Goal: Task Accomplishment & Management: Use online tool/utility

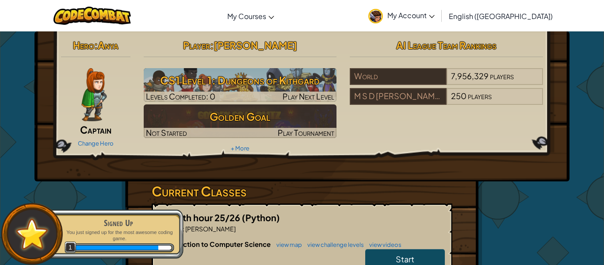
click at [134, 129] on div "Hero : Anya Captain Change Hero" at bounding box center [95, 93] width 83 height 114
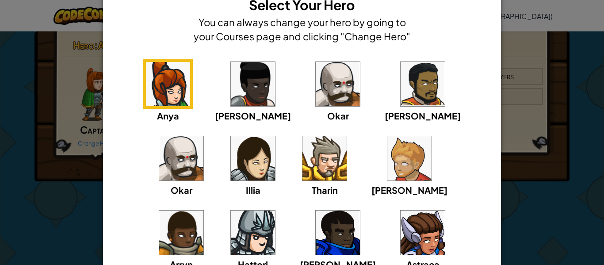
scroll to position [35, 0]
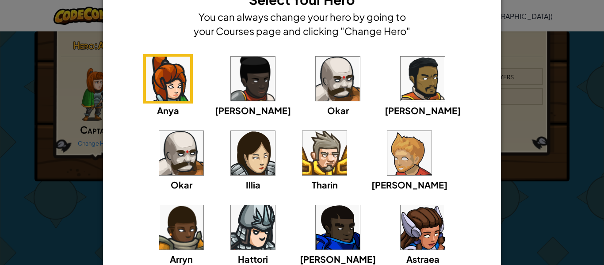
click at [400, 238] on img at bounding box center [422, 227] width 44 height 44
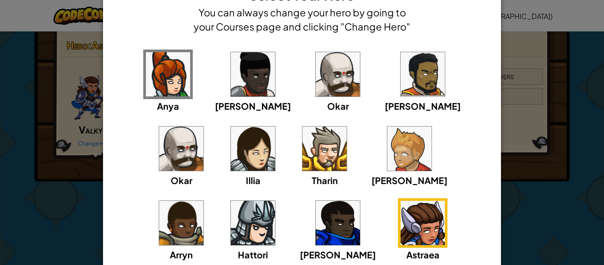
scroll to position [116, 0]
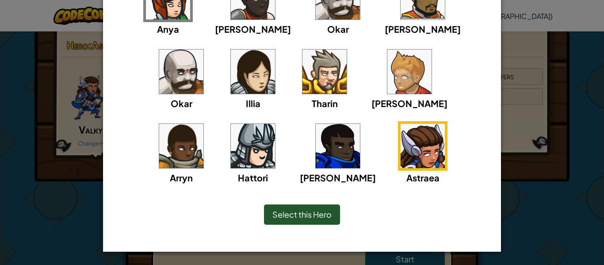
click at [321, 216] on span "Select this Hero" at bounding box center [301, 214] width 59 height 10
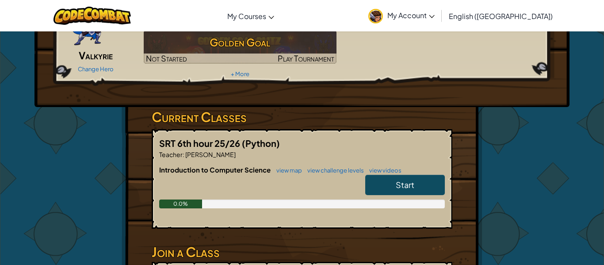
scroll to position [80, 0]
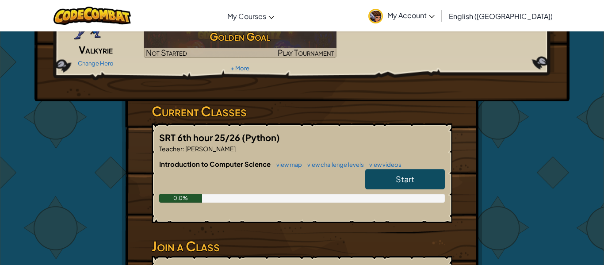
click at [399, 177] on span "Start" at bounding box center [405, 179] width 19 height 10
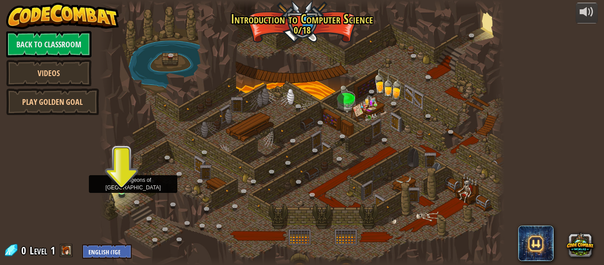
click at [121, 187] on img at bounding box center [121, 180] width 9 height 21
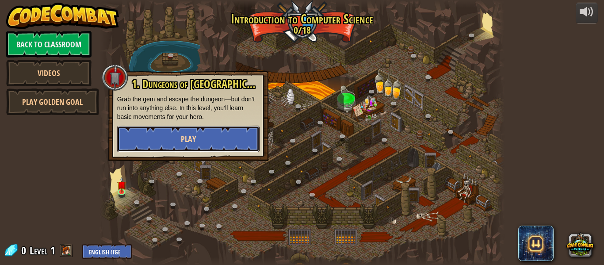
click at [176, 141] on button "Play" at bounding box center [188, 139] width 142 height 27
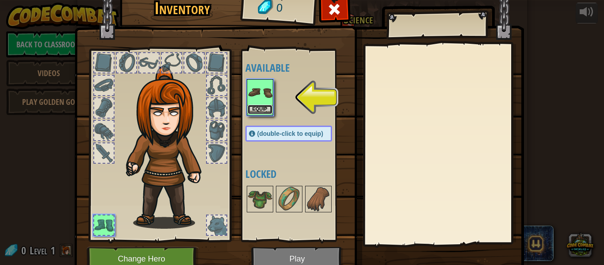
click at [267, 108] on button "Equip" at bounding box center [259, 109] width 25 height 9
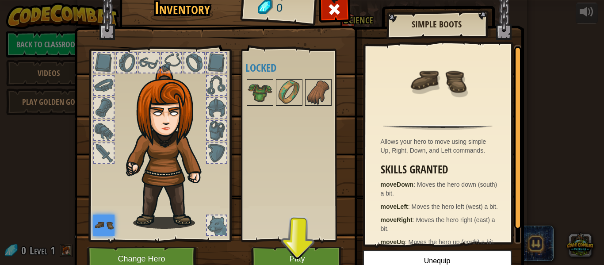
click at [106, 223] on img at bounding box center [103, 224] width 21 height 21
click at [317, 96] on img at bounding box center [318, 92] width 25 height 25
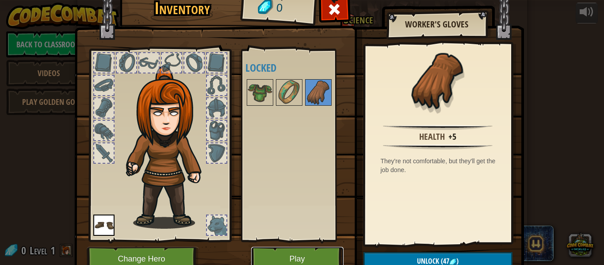
click at [304, 255] on button "Play" at bounding box center [297, 259] width 92 height 24
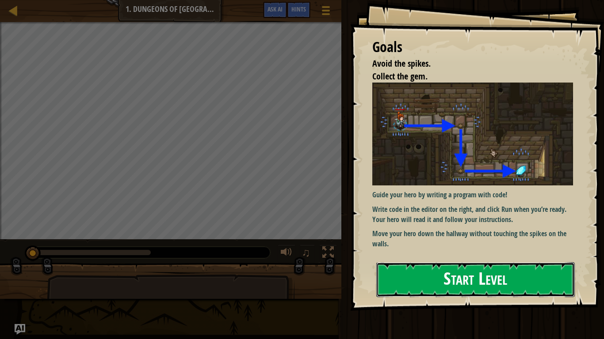
click at [416, 264] on button "Start Level" at bounding box center [475, 279] width 198 height 35
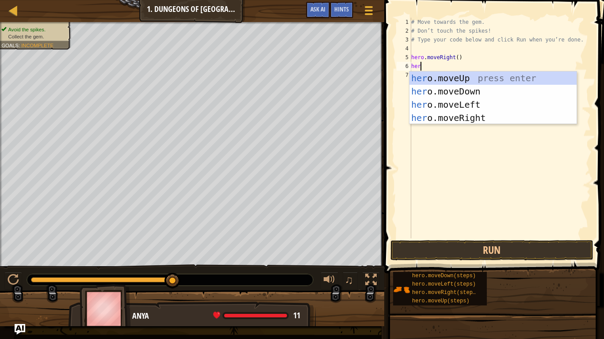
scroll to position [4, 0]
type textarea "h"
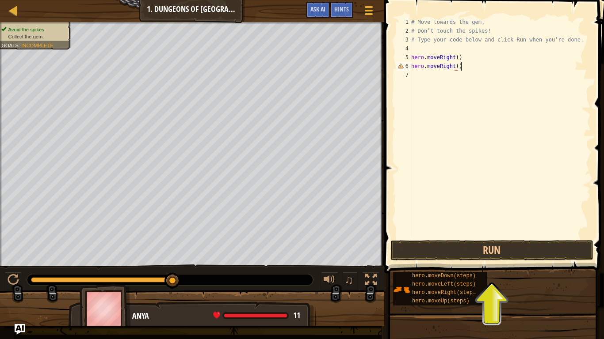
scroll to position [4, 7]
click at [485, 247] on button "Run" at bounding box center [491, 250] width 203 height 20
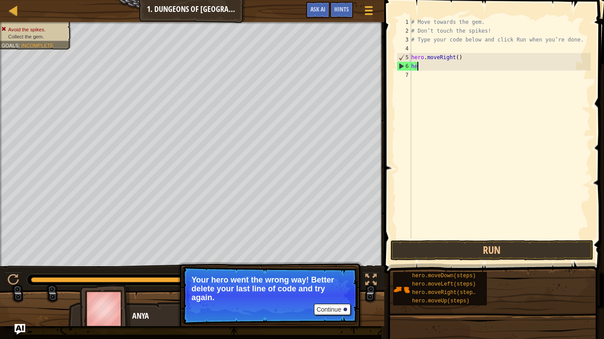
scroll to position [4, 0]
type textarea "h"
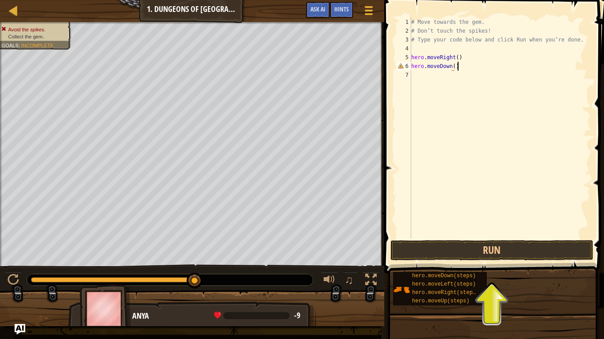
scroll to position [4, 6]
type textarea "hero.moveDown()"
click at [474, 247] on button "Run" at bounding box center [491, 250] width 203 height 20
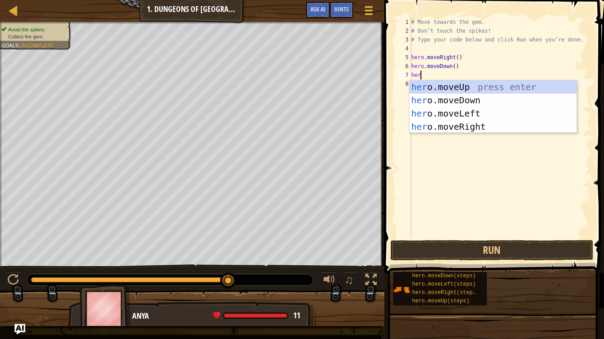
scroll to position [4, 1]
type textarea "hero."
click at [494, 129] on div "hero. moveUp press enter hero. moveDown press enter hero. moveLeft press enter …" at bounding box center [492, 120] width 167 height 80
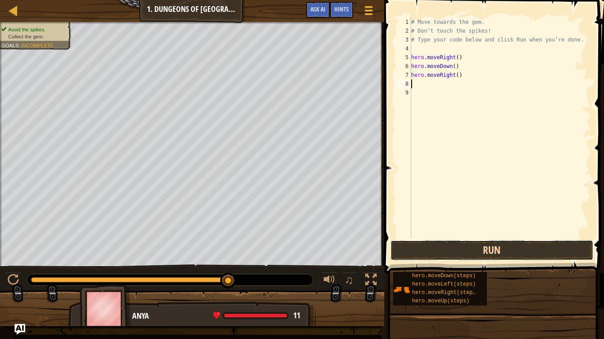
click at [484, 247] on button "Run" at bounding box center [491, 250] width 203 height 20
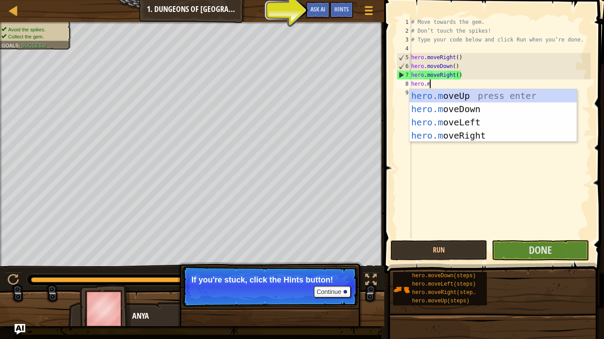
type textarea "[DOMAIN_NAME]"
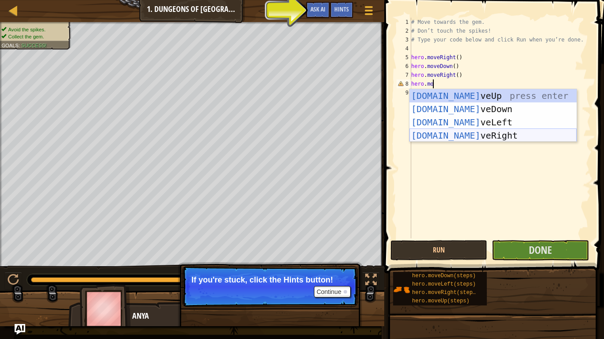
click at [447, 136] on div "[DOMAIN_NAME] veUp press enter [DOMAIN_NAME] veDown press enter [DOMAIN_NAME] v…" at bounding box center [492, 129] width 167 height 80
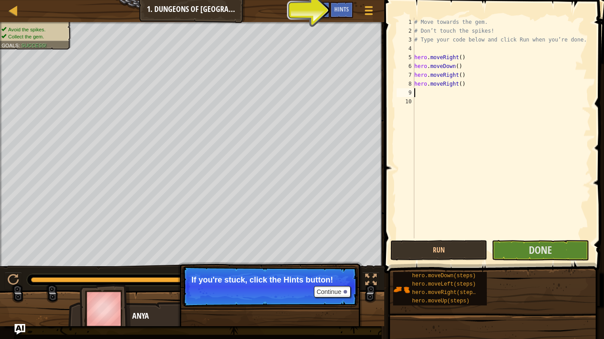
scroll to position [4, 0]
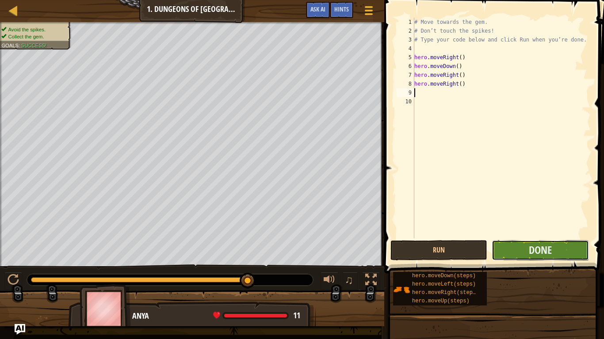
click at [527, 255] on button "Done" at bounding box center [539, 250] width 97 height 20
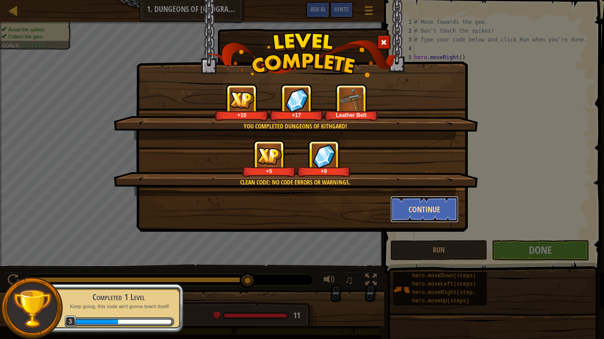
click at [424, 214] on button "Continue" at bounding box center [424, 209] width 68 height 27
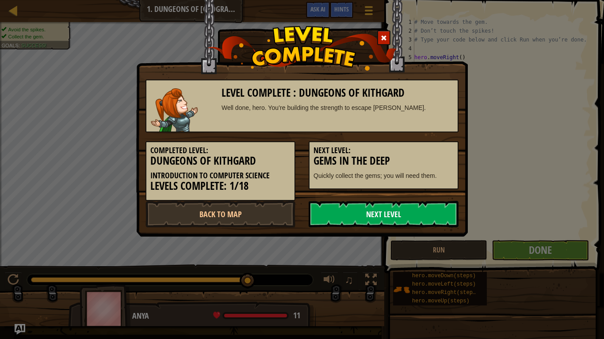
click at [400, 208] on link "Next Level" at bounding box center [383, 214] width 150 height 27
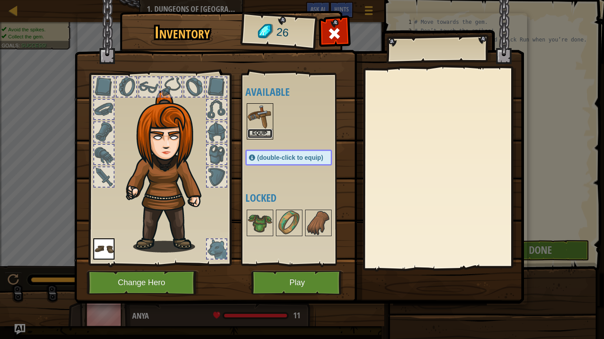
click at [261, 131] on button "Equip" at bounding box center [259, 133] width 25 height 9
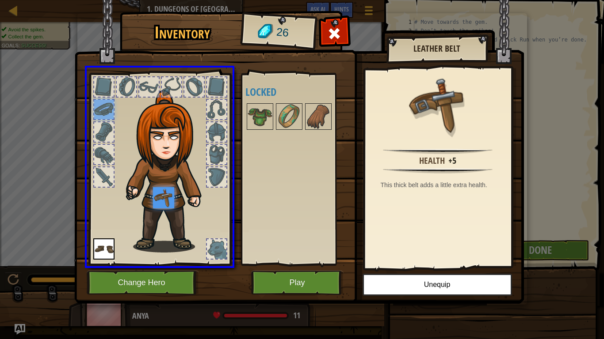
drag, startPoint x: 98, startPoint y: 107, endPoint x: 168, endPoint y: 203, distance: 119.1
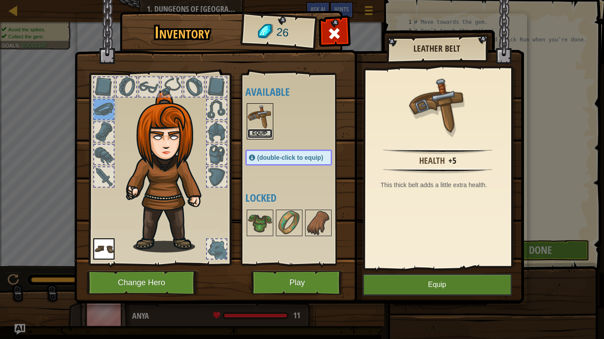
click at [253, 132] on button "Equip" at bounding box center [259, 133] width 25 height 9
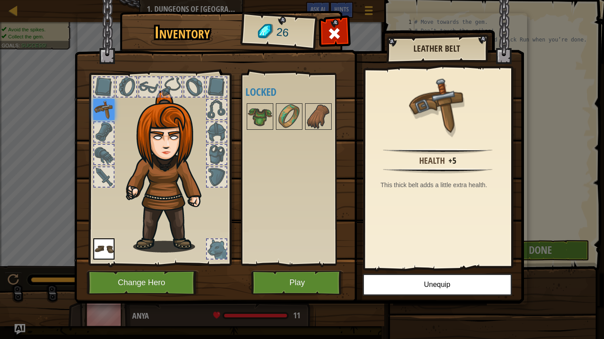
click at [103, 109] on img at bounding box center [103, 109] width 21 height 21
click at [153, 264] on button "Change Hero" at bounding box center [143, 283] width 112 height 24
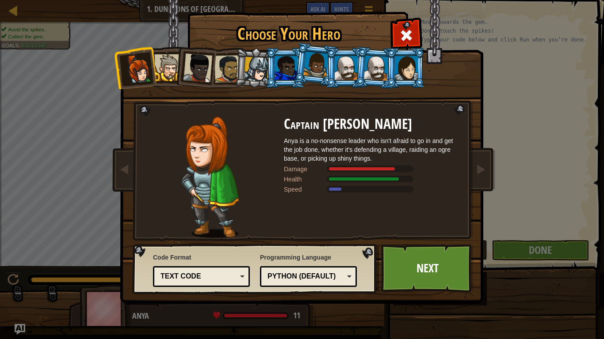
click at [402, 64] on div at bounding box center [406, 68] width 23 height 24
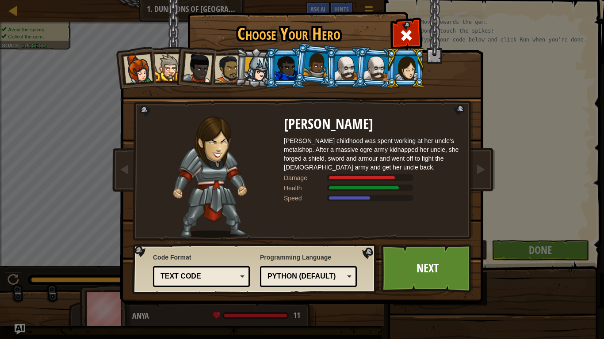
click at [371, 65] on div at bounding box center [376, 67] width 25 height 25
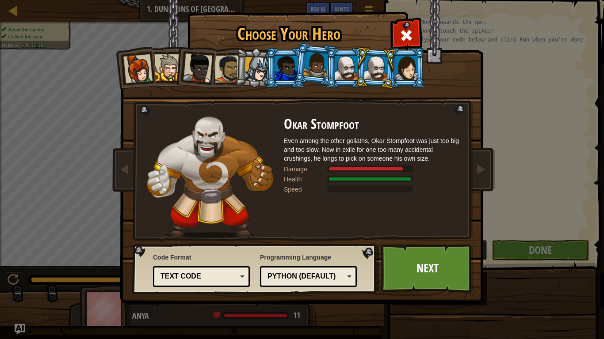
click at [137, 73] on div at bounding box center [137, 68] width 29 height 29
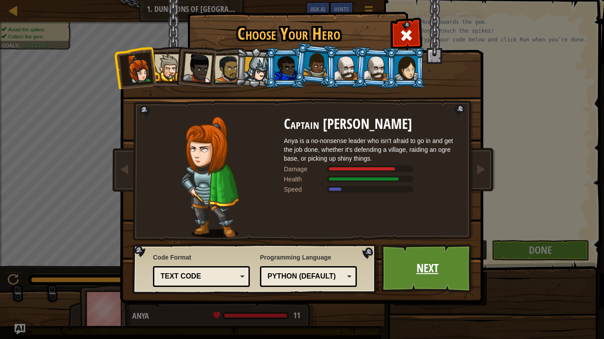
click at [410, 261] on link "Next" at bounding box center [427, 268] width 92 height 49
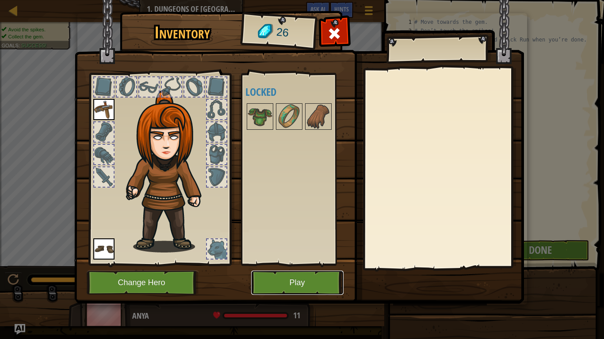
click at [297, 264] on button "Play" at bounding box center [297, 283] width 92 height 24
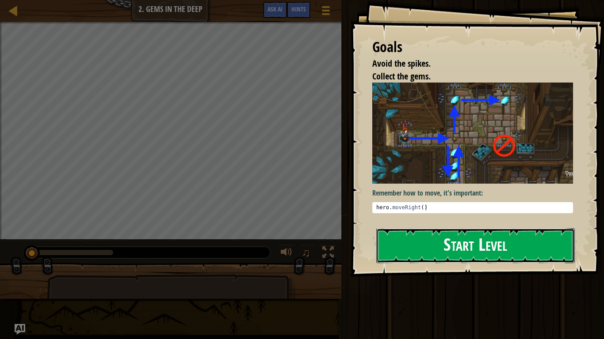
click at [482, 246] on button "Start Level" at bounding box center [475, 245] width 198 height 35
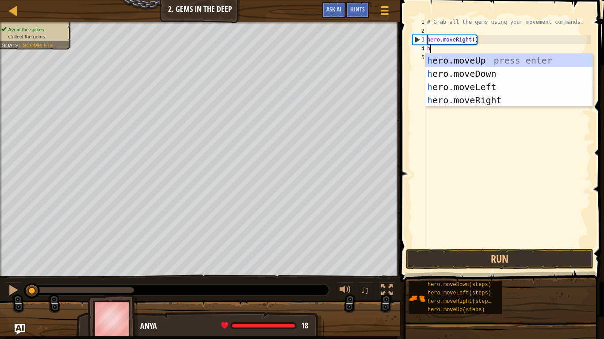
scroll to position [4, 0]
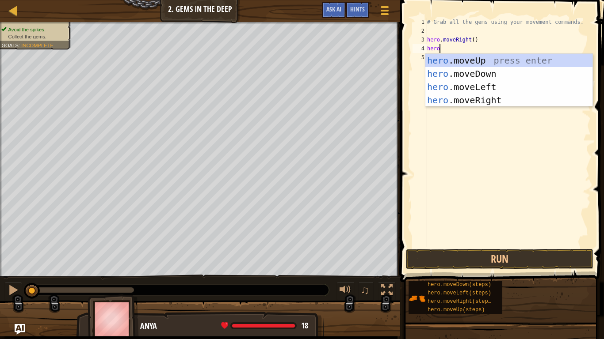
type textarea "hero."
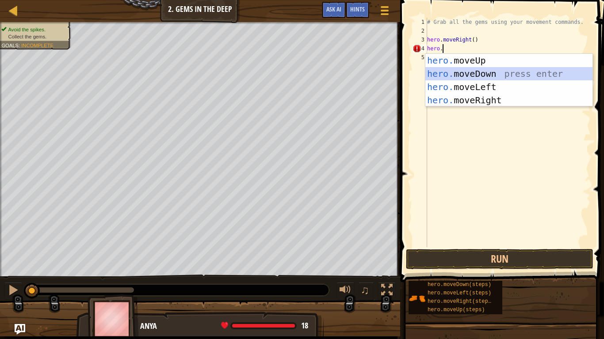
click at [477, 72] on div "hero. moveUp press enter hero. moveDown press enter hero. moveLeft press enter …" at bounding box center [508, 94] width 167 height 80
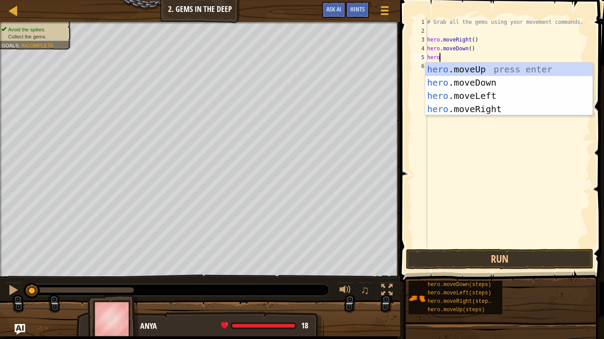
type textarea "hero."
click at [477, 67] on div "hero. moveUp press enter hero. moveDown press enter hero. moveLeft press enter …" at bounding box center [508, 103] width 167 height 80
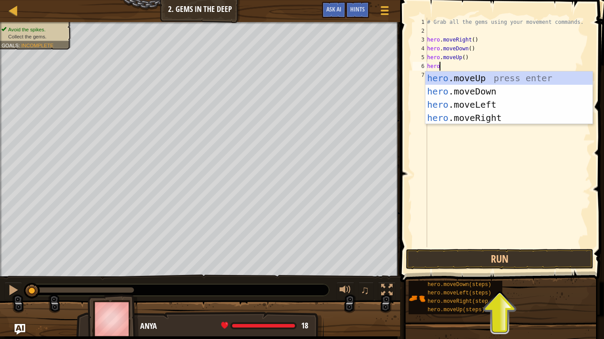
type textarea "hero."
click at [468, 78] on div "hero. moveUp press enter hero. moveDown press enter hero. moveLeft press enter …" at bounding box center [508, 112] width 167 height 80
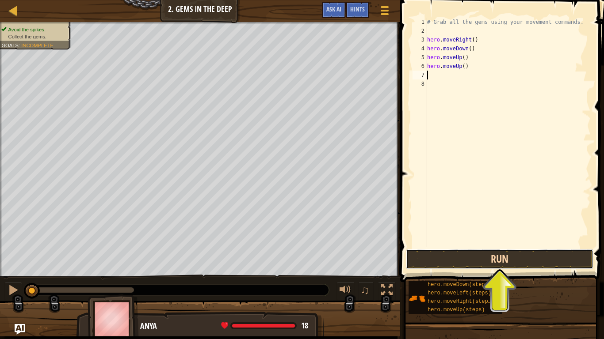
click at [459, 255] on button "Run" at bounding box center [499, 259] width 187 height 20
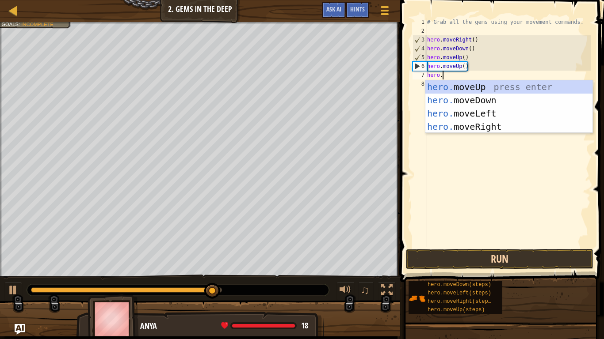
type textarea "hero.m"
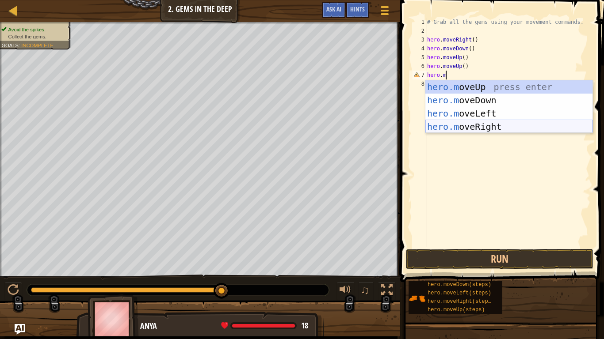
click at [483, 129] on div "hero.m oveUp press enter hero.m oveDown press enter hero.m oveLeft press enter …" at bounding box center [508, 120] width 167 height 80
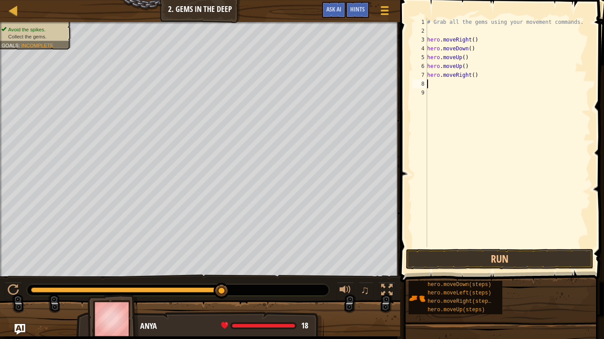
scroll to position [4, 0]
type textarea "he"
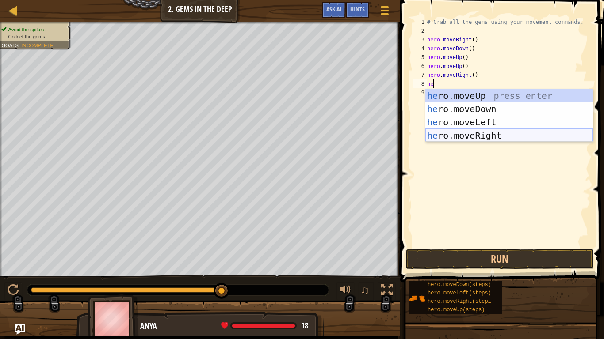
click at [470, 141] on div "he ro.moveUp press enter he ro.moveDown press enter he ro.moveLeft press enter …" at bounding box center [508, 129] width 167 height 80
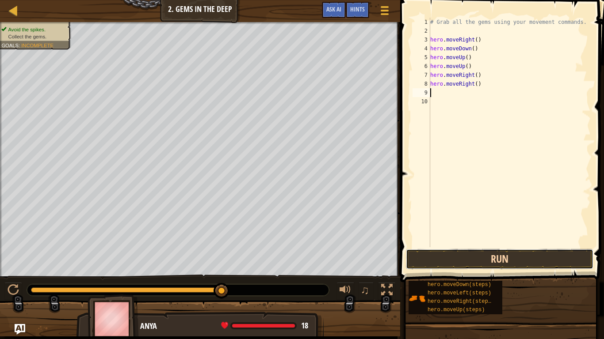
click at [476, 261] on button "Run" at bounding box center [499, 259] width 187 height 20
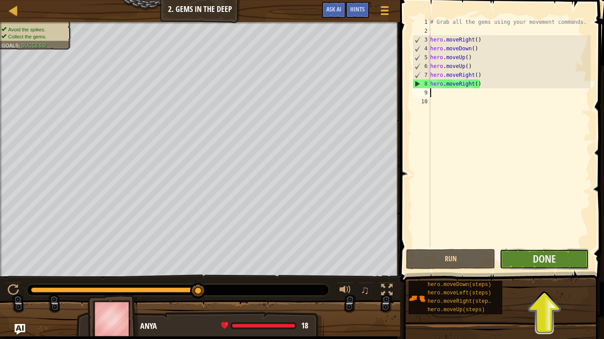
click at [519, 262] on button "Done" at bounding box center [543, 259] width 89 height 20
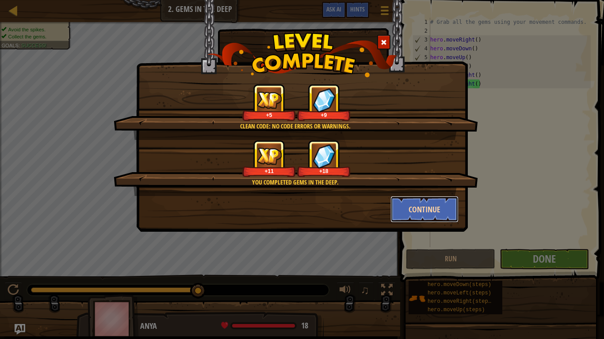
click at [430, 209] on button "Continue" at bounding box center [424, 209] width 68 height 27
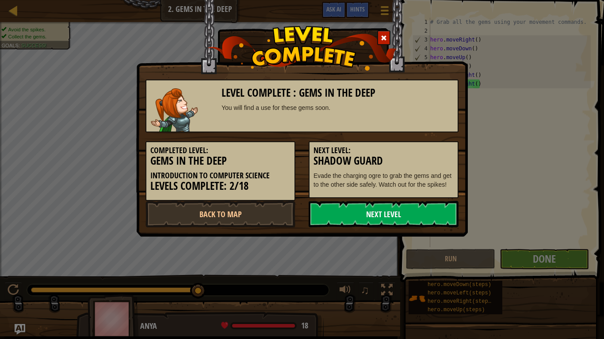
click at [382, 220] on link "Next Level" at bounding box center [383, 214] width 150 height 27
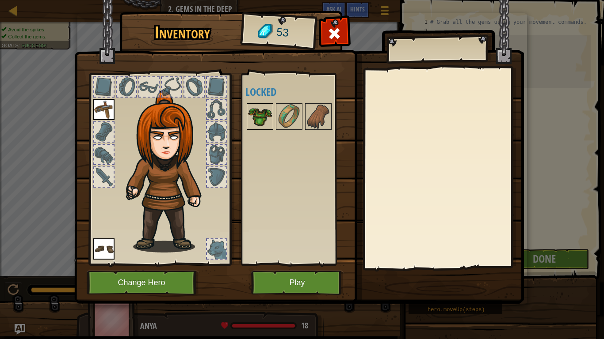
click at [264, 117] on img at bounding box center [259, 116] width 25 height 25
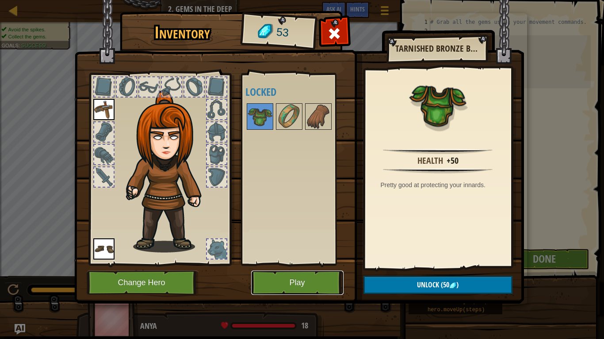
click at [306, 264] on button "Play" at bounding box center [297, 283] width 92 height 24
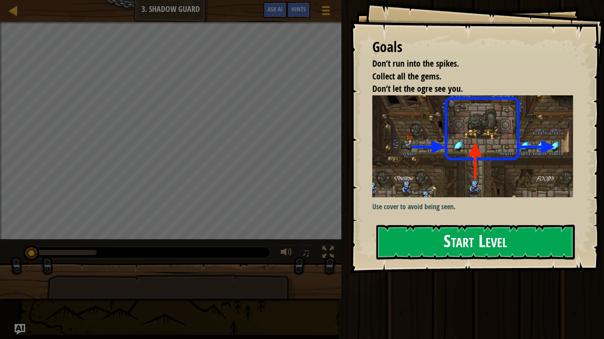
click at [415, 247] on button "Start Level" at bounding box center [475, 242] width 198 height 35
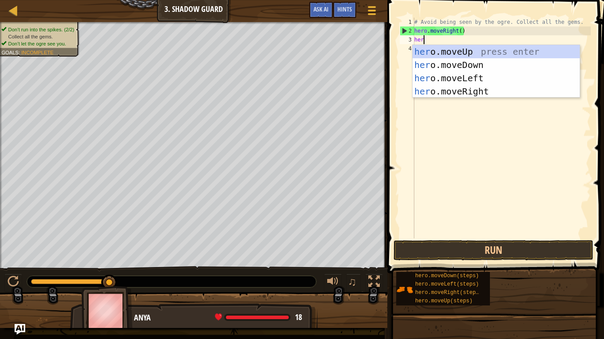
scroll to position [4, 1]
type textarea "hero"
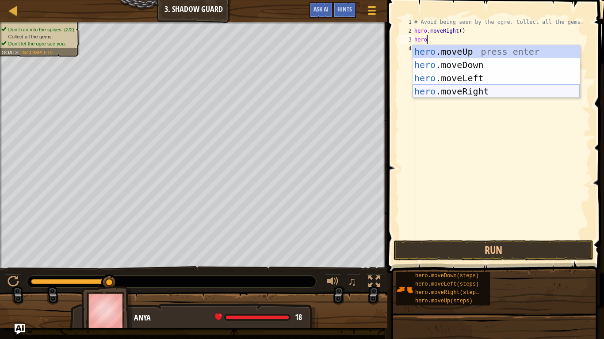
click at [474, 89] on div "hero .moveUp press enter hero .moveDown press enter hero .moveLeft press enter …" at bounding box center [495, 85] width 167 height 80
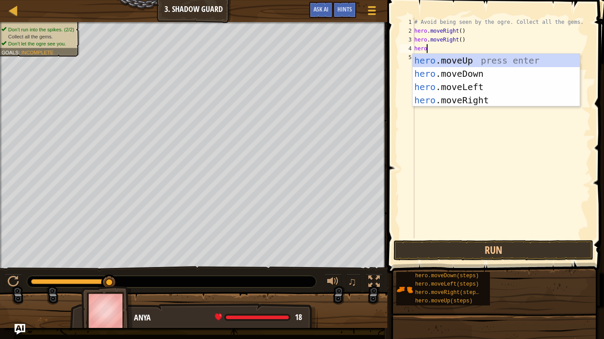
type textarea "hero."
click at [490, 102] on div "hero. moveUp press enter hero. moveDown press enter hero. moveLeft press enter …" at bounding box center [495, 94] width 167 height 80
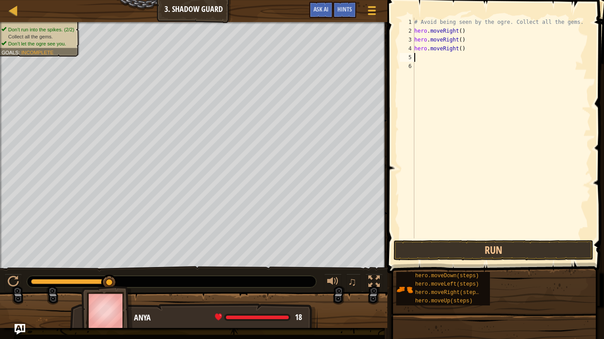
scroll to position [4, 0]
click at [487, 243] on button "Run" at bounding box center [493, 250] width 200 height 20
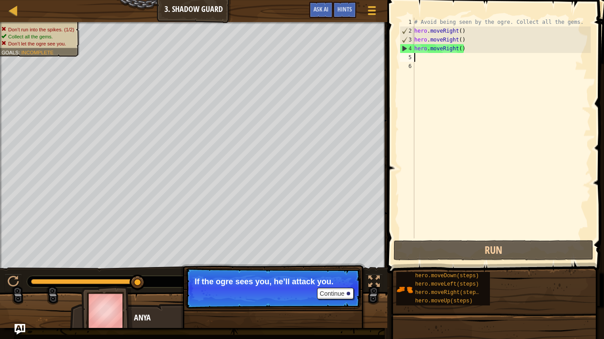
click at [466, 34] on div "# Avoid being seen by the ogre. Collect all the gems. hero . moveRight ( ) hero…" at bounding box center [501, 137] width 178 height 239
click at [466, 39] on div "# Avoid being seen by the ogre. Collect all the gems. hero . moveRight ( ) hero…" at bounding box center [501, 137] width 178 height 239
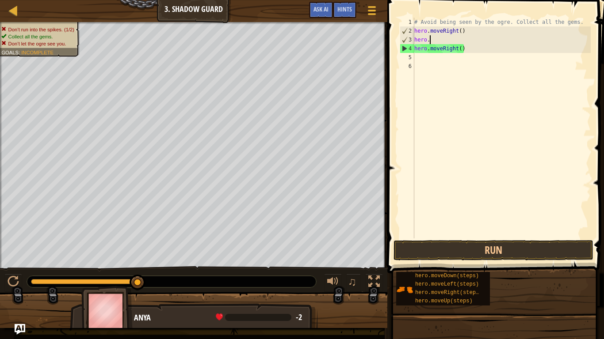
type textarea "h"
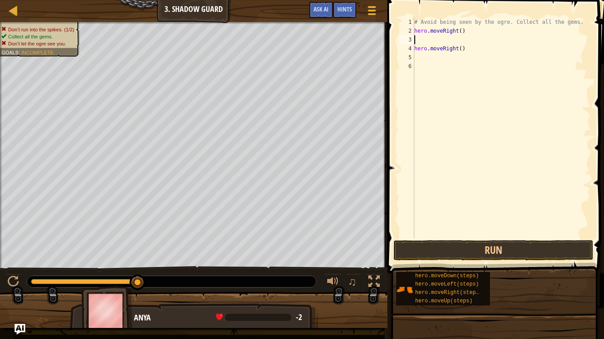
click at [470, 47] on div "# Avoid being seen by the ogre. Collect all the gems. hero . moveRight ( ) hero…" at bounding box center [501, 137] width 178 height 239
type textarea "h"
click at [431, 39] on div "# Avoid being seen by the ogre. Collect all the gems. hero . moveRight ( )" at bounding box center [501, 137] width 178 height 239
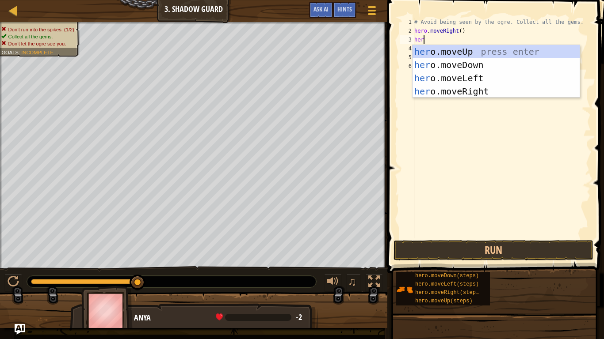
type textarea "hero"
click at [453, 49] on div "hero .moveUp press enter hero .moveDown press enter hero .moveLeft press enter …" at bounding box center [495, 85] width 167 height 80
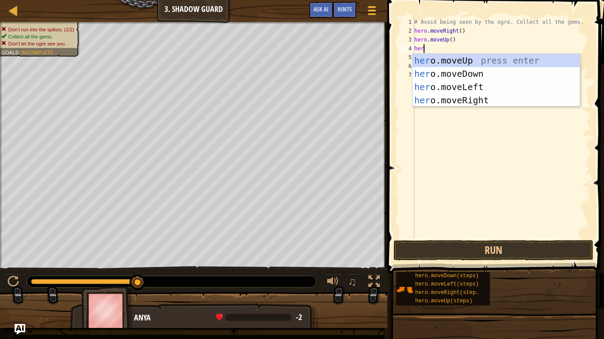
type textarea "hero"
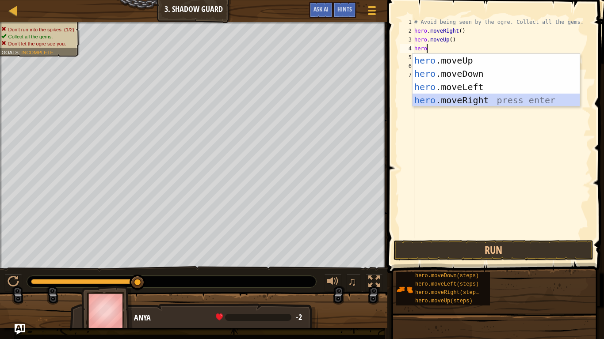
click at [472, 96] on div "hero .moveUp press enter hero .moveDown press enter hero .moveLeft press enter …" at bounding box center [495, 94] width 167 height 80
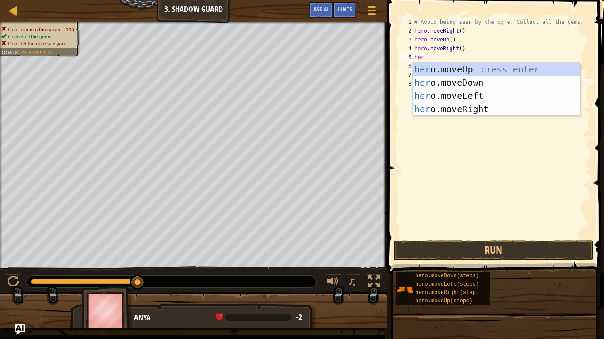
type textarea "hero"
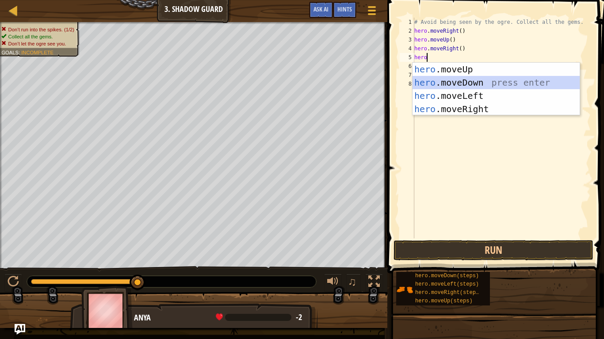
click at [481, 82] on div "hero .moveUp press enter hero .moveDown press enter hero .moveLeft press enter …" at bounding box center [495, 103] width 167 height 80
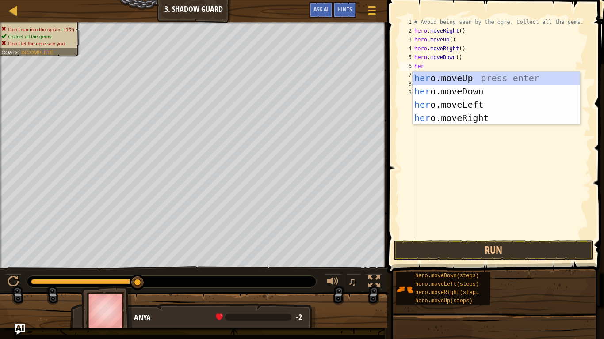
type textarea "hero"
click at [464, 114] on div "hero .moveUp press enter hero .moveDown press enter hero .moveLeft press enter …" at bounding box center [495, 112] width 167 height 80
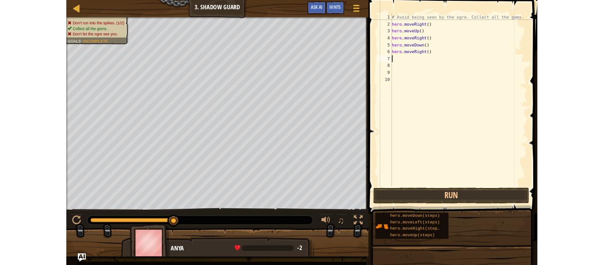
scroll to position [4, 0]
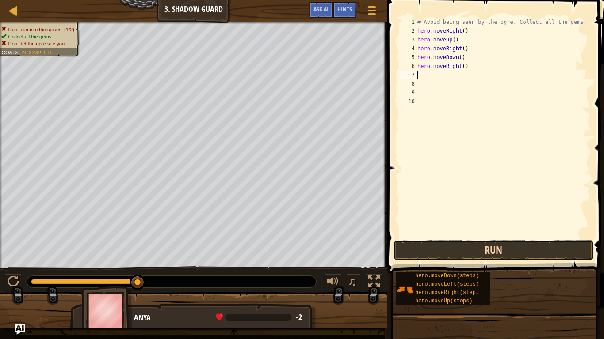
click at [472, 245] on button "Run" at bounding box center [493, 250] width 200 height 20
